Goal: Information Seeking & Learning: Learn about a topic

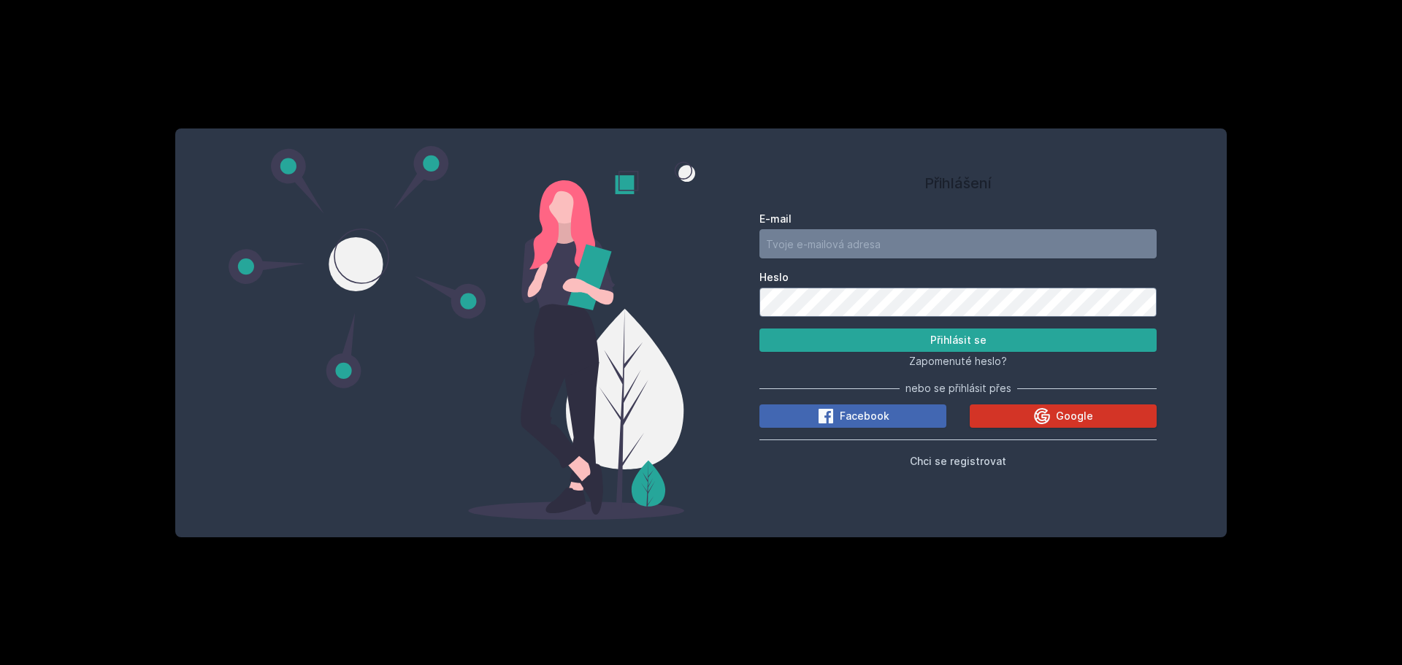
click at [1003, 418] on button "Google" at bounding box center [1063, 416] width 187 height 23
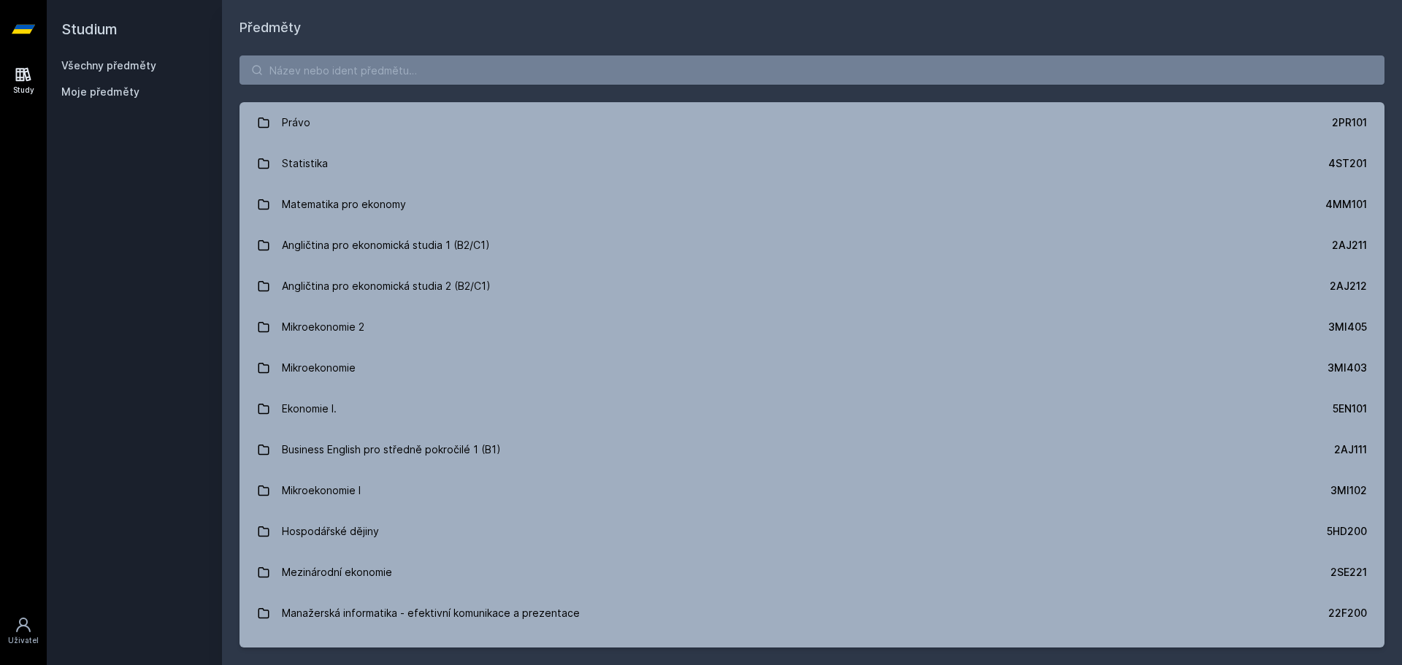
click at [364, 87] on div "Právo 2PR101 Statistika 4ST201 Matematika pro ekonomy 4MM101 Angličtina pro eko…" at bounding box center [812, 351] width 1180 height 627
click at [364, 76] on input "search" at bounding box center [812, 70] width 1145 height 29
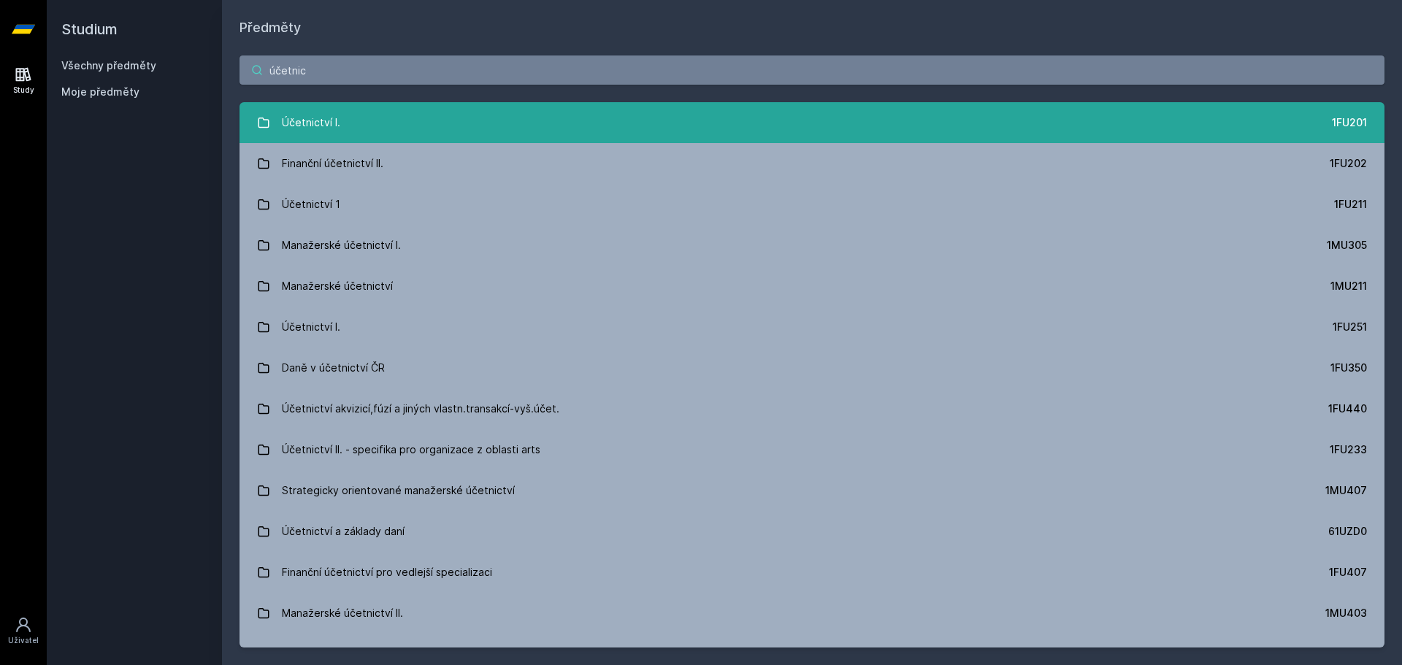
type input "účetnic"
click at [456, 132] on link "Účetnictví I. 1FU201" at bounding box center [812, 122] width 1145 height 41
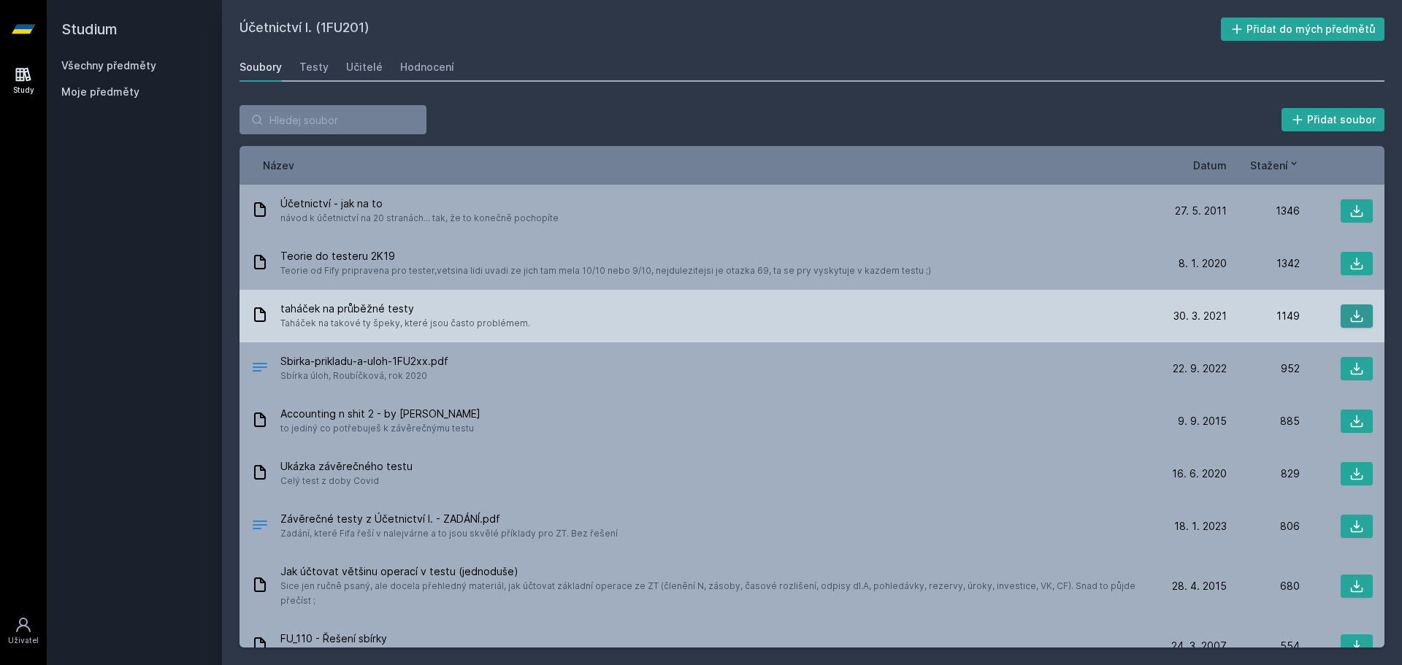
click at [1350, 313] on icon at bounding box center [1357, 316] width 15 height 15
